Goal: Check status: Check status

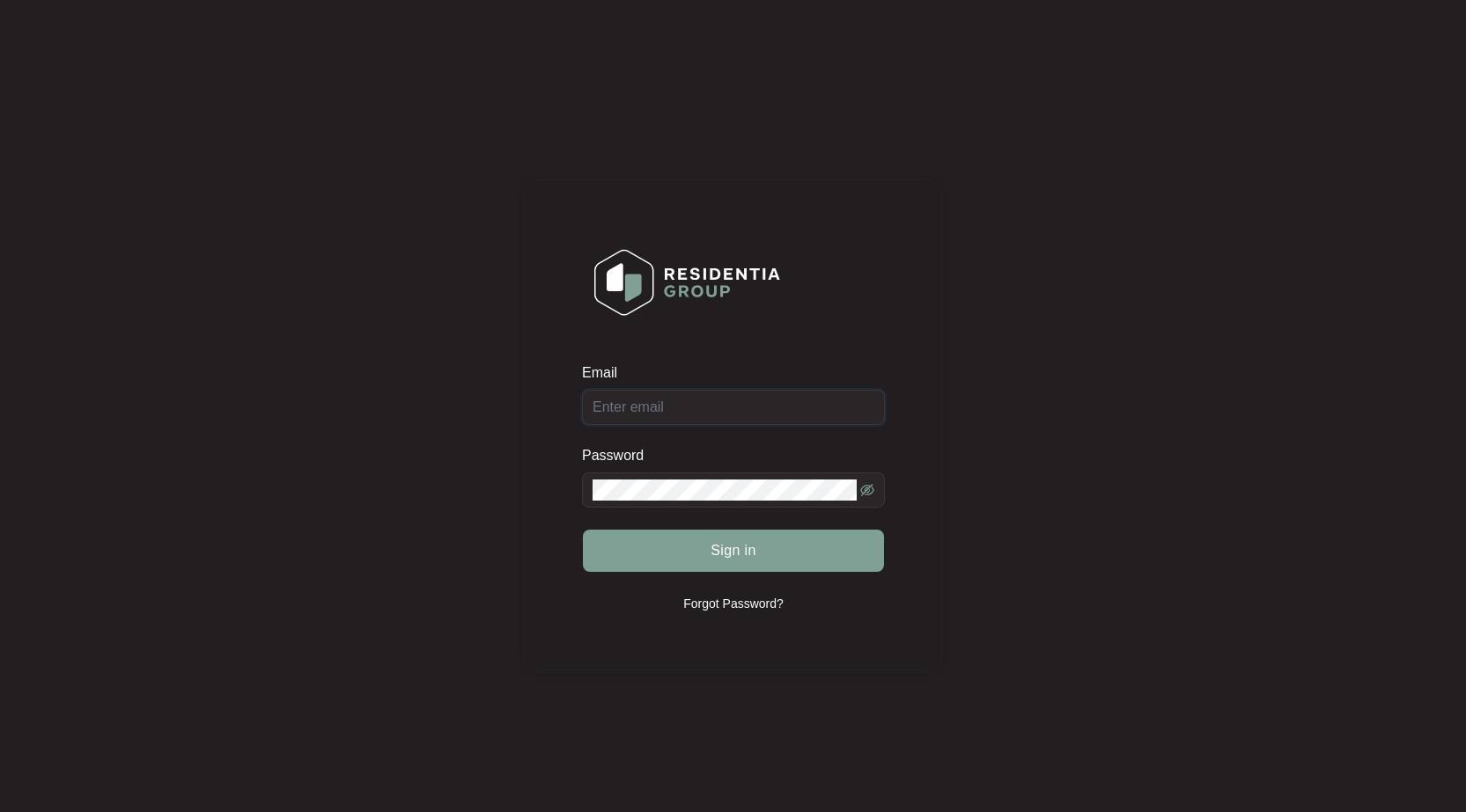
click at [703, 411] on input "Email" at bounding box center [733, 407] width 303 height 35
type input "[EMAIL_ADDRESS][DOMAIN_NAME]"
click at [583, 530] on button "Sign in" at bounding box center [733, 551] width 301 height 42
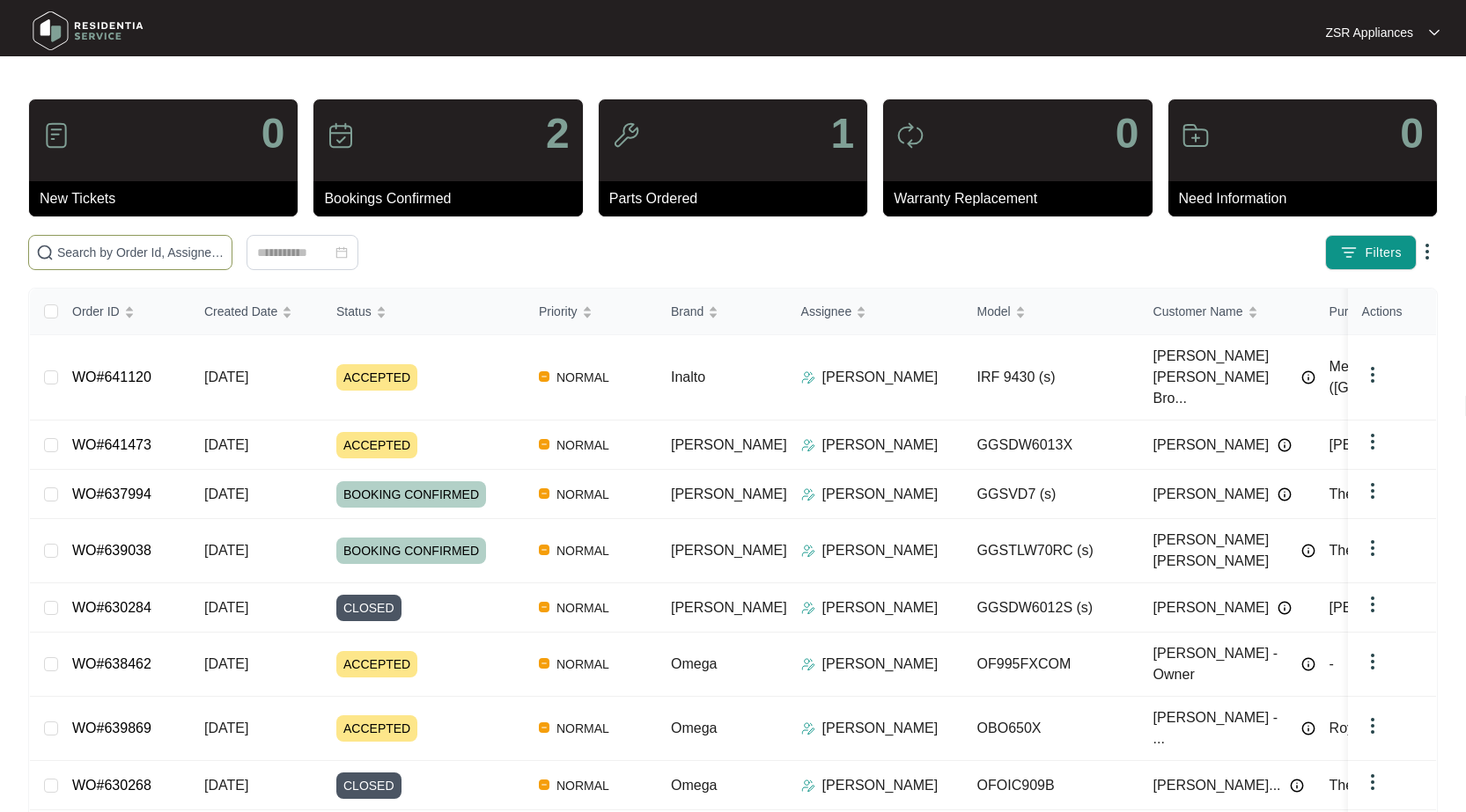
click at [174, 263] on span at bounding box center [131, 253] width 204 height 35
click at [174, 257] on input "text" at bounding box center [141, 252] width 167 height 19
click at [155, 251] on input "text" at bounding box center [141, 252] width 167 height 19
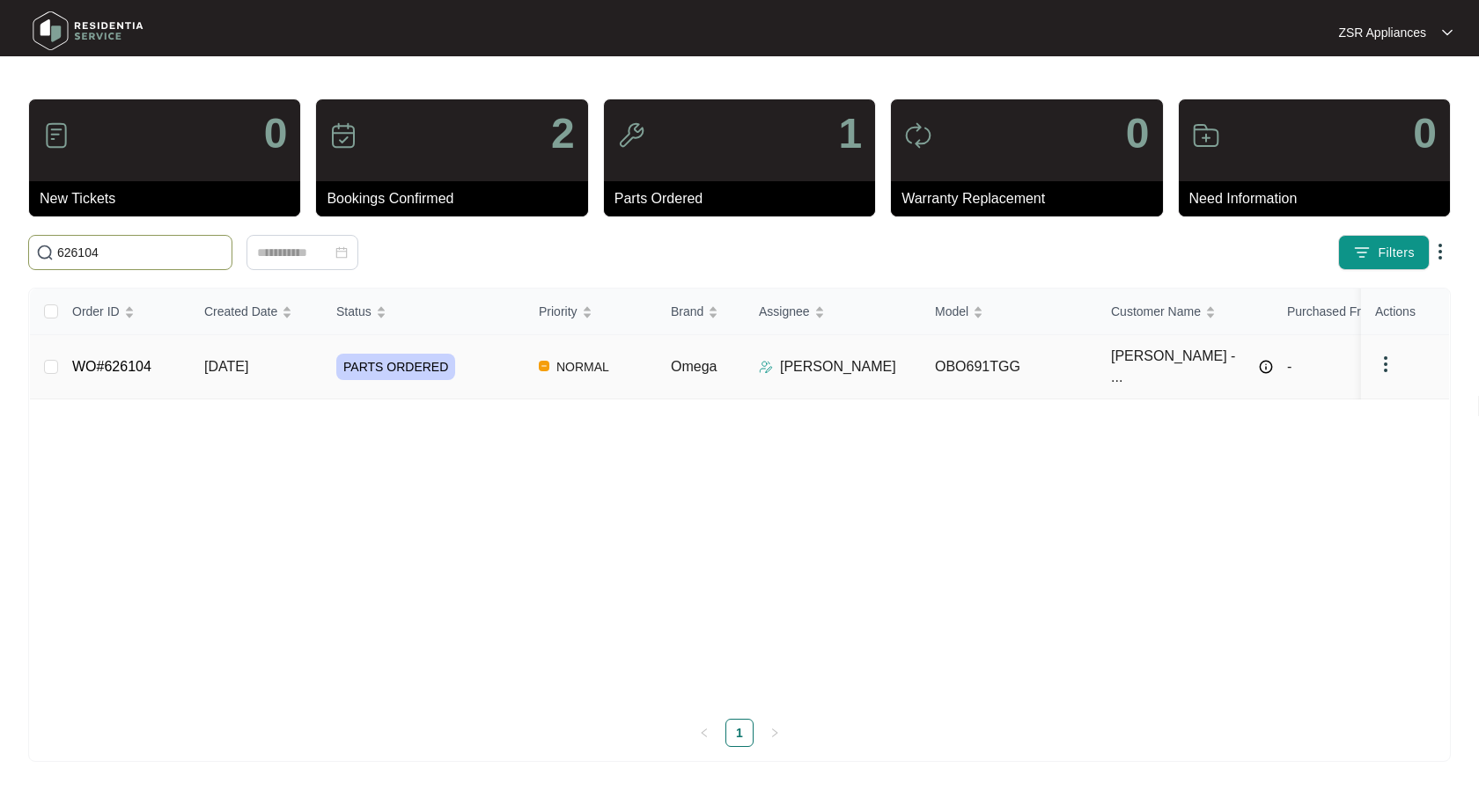
type input "626104"
click at [123, 361] on link "WO#626104" at bounding box center [111, 367] width 79 height 15
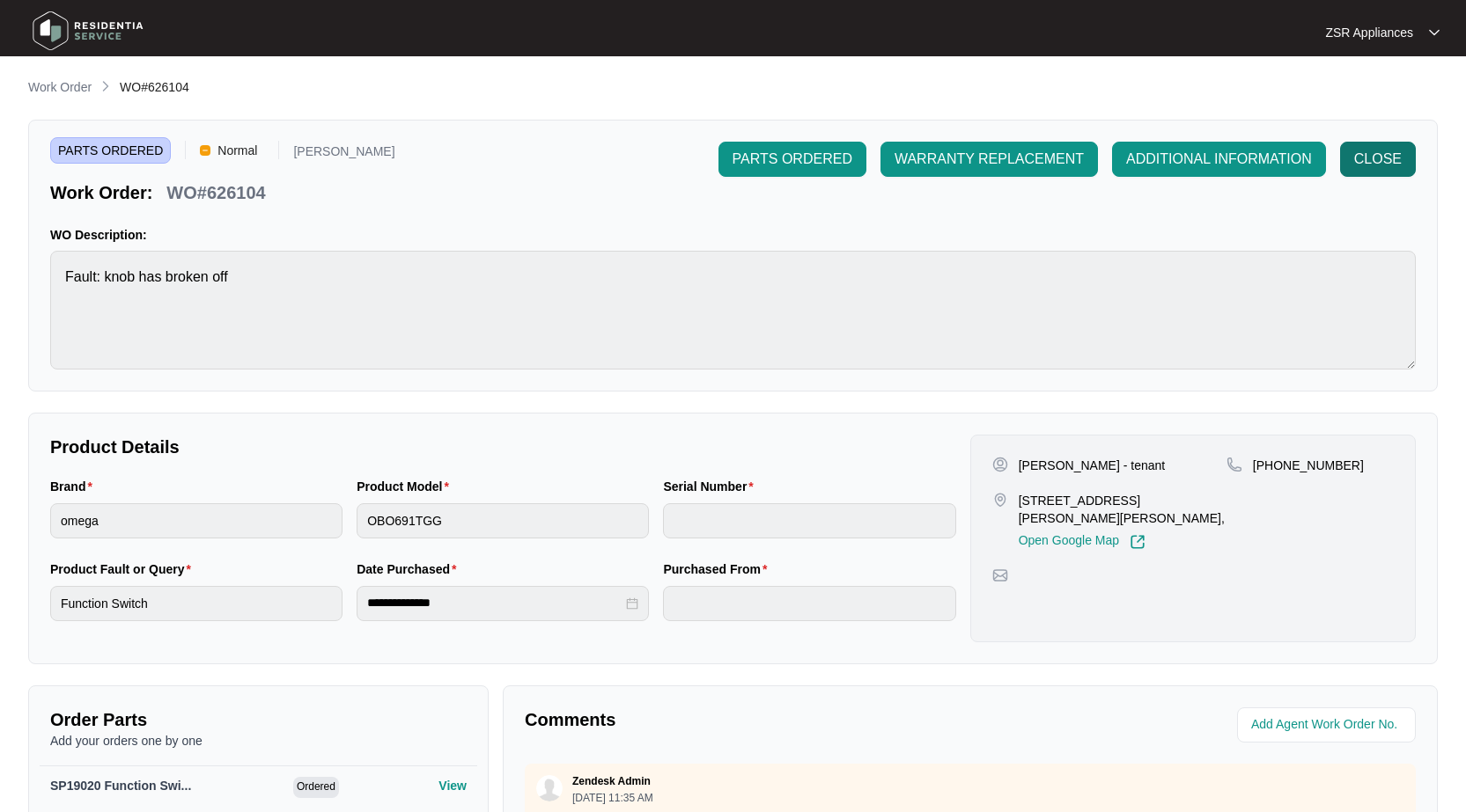
click at [1387, 154] on span "CLOSE" at bounding box center [1378, 159] width 48 height 21
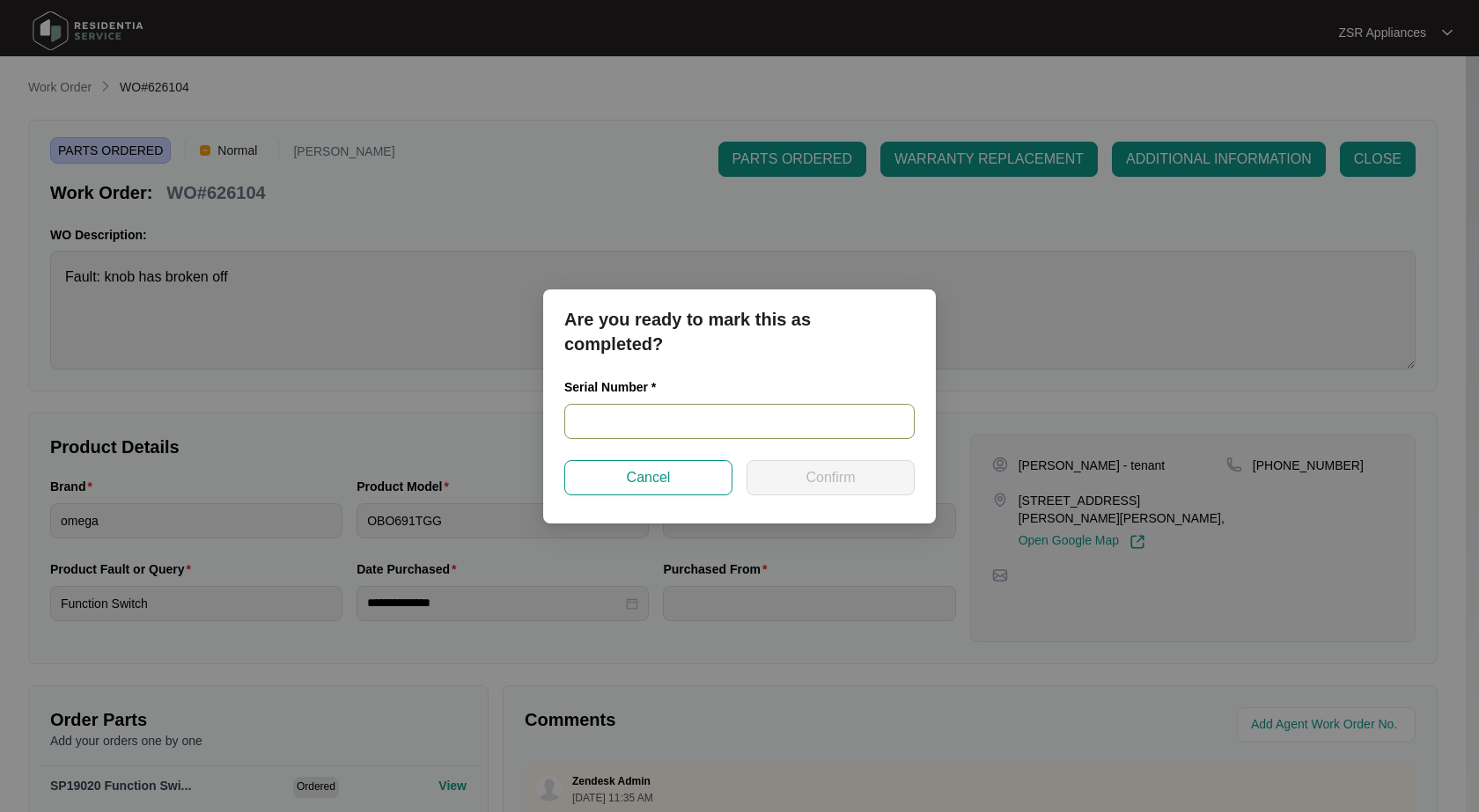
click at [731, 413] on input "text" at bounding box center [740, 421] width 350 height 35
paste input "007382670083911770076"
type input "007382670083911770076"
click at [811, 473] on span "Confirm" at bounding box center [831, 477] width 50 height 21
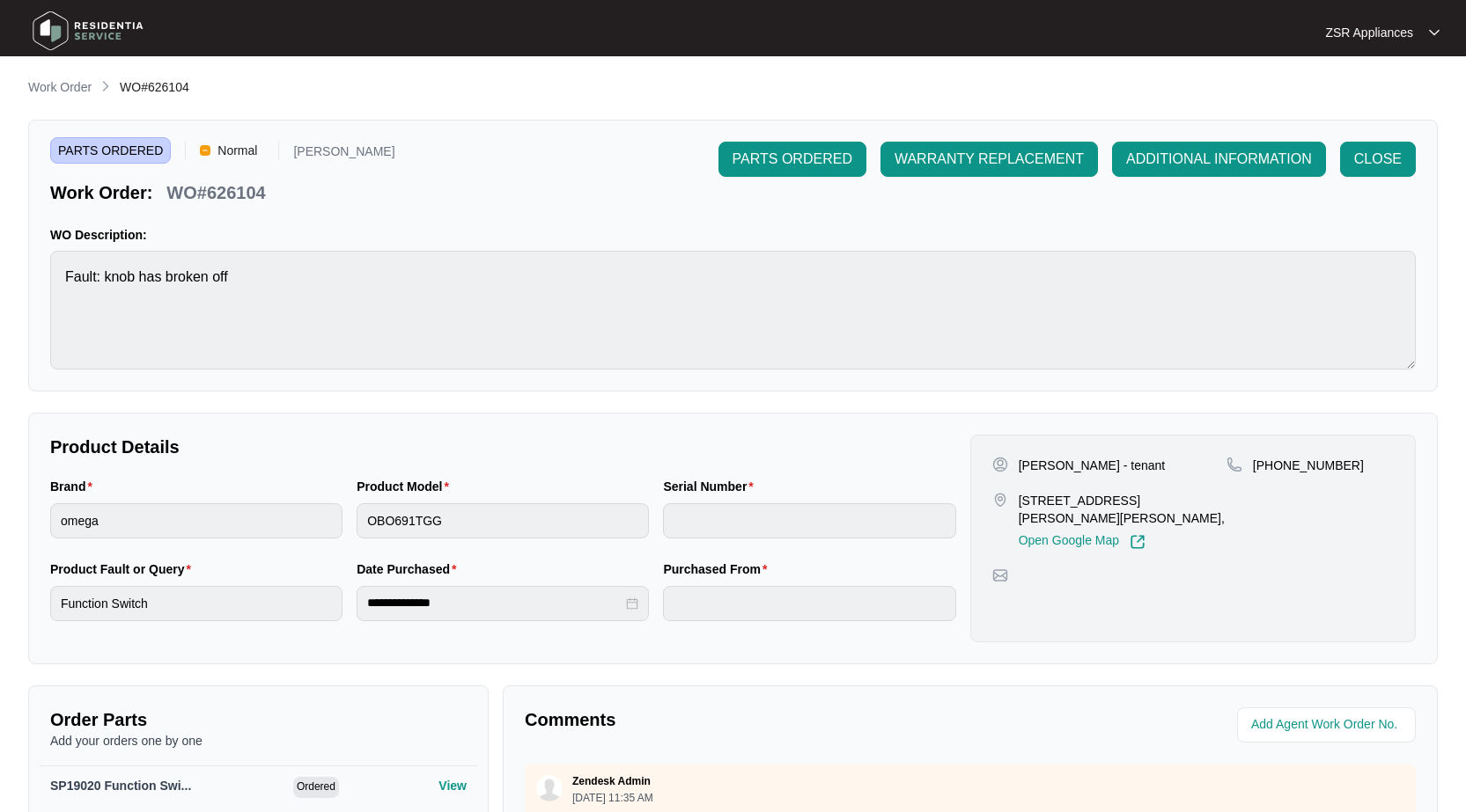
type input "007382670083911770076"
